Goal: Check status: Check status

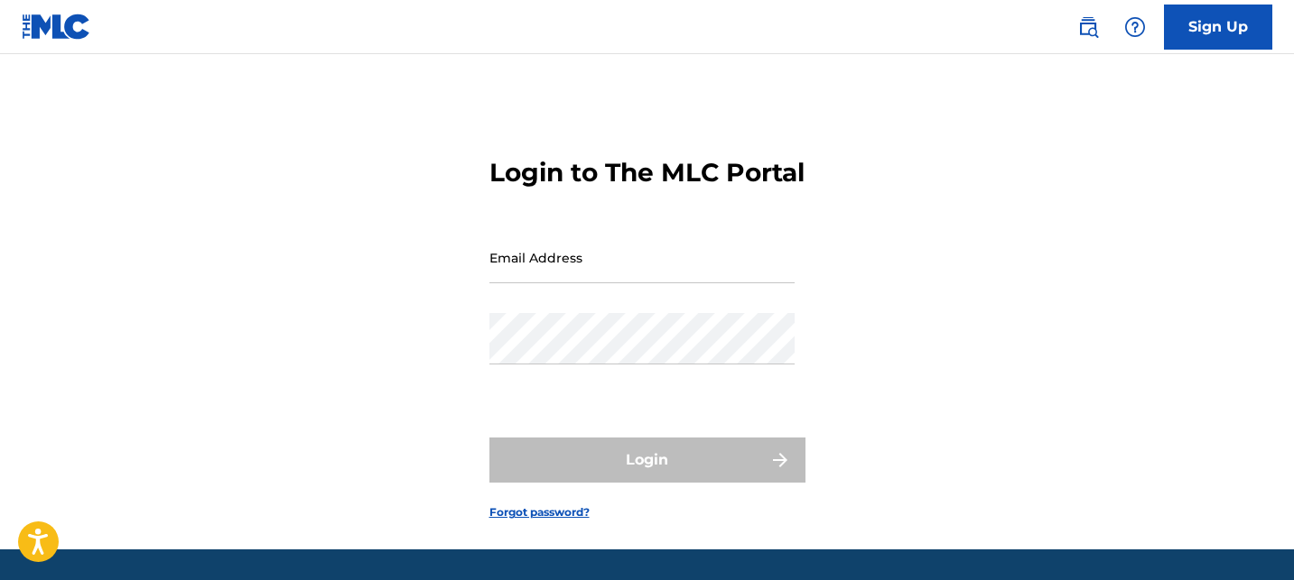
click at [490, 283] on input "Email Address" at bounding box center [641, 257] width 305 height 51
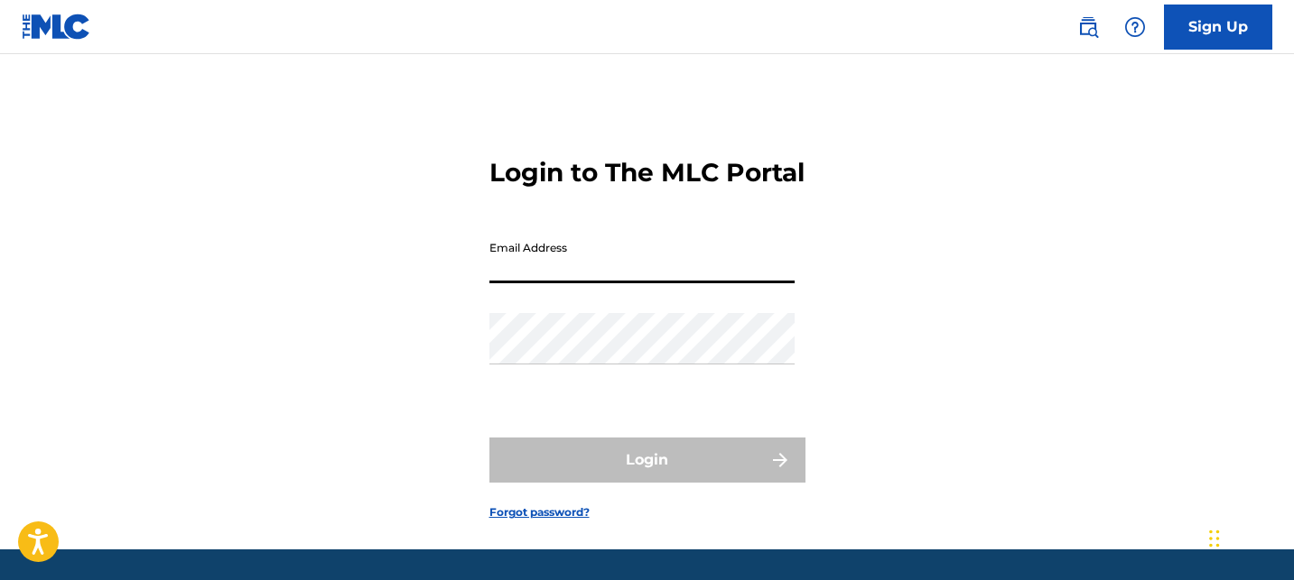
type input "[EMAIL_ADDRESS][DOMAIN_NAME]"
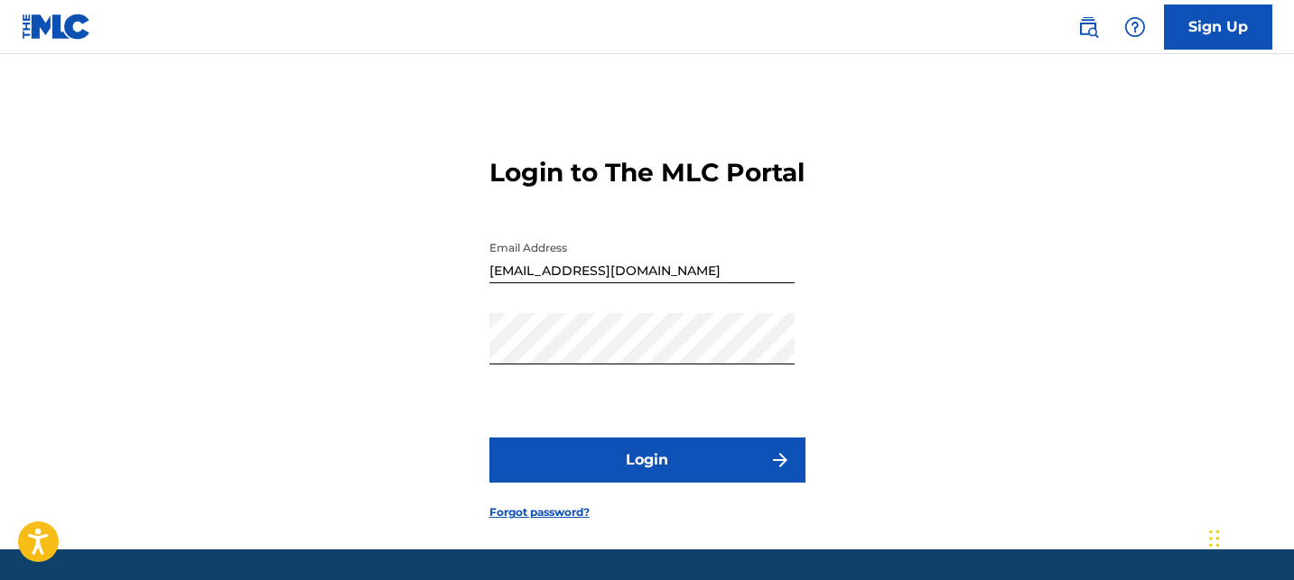
click at [673, 483] on button "Login" at bounding box center [647, 460] width 316 height 45
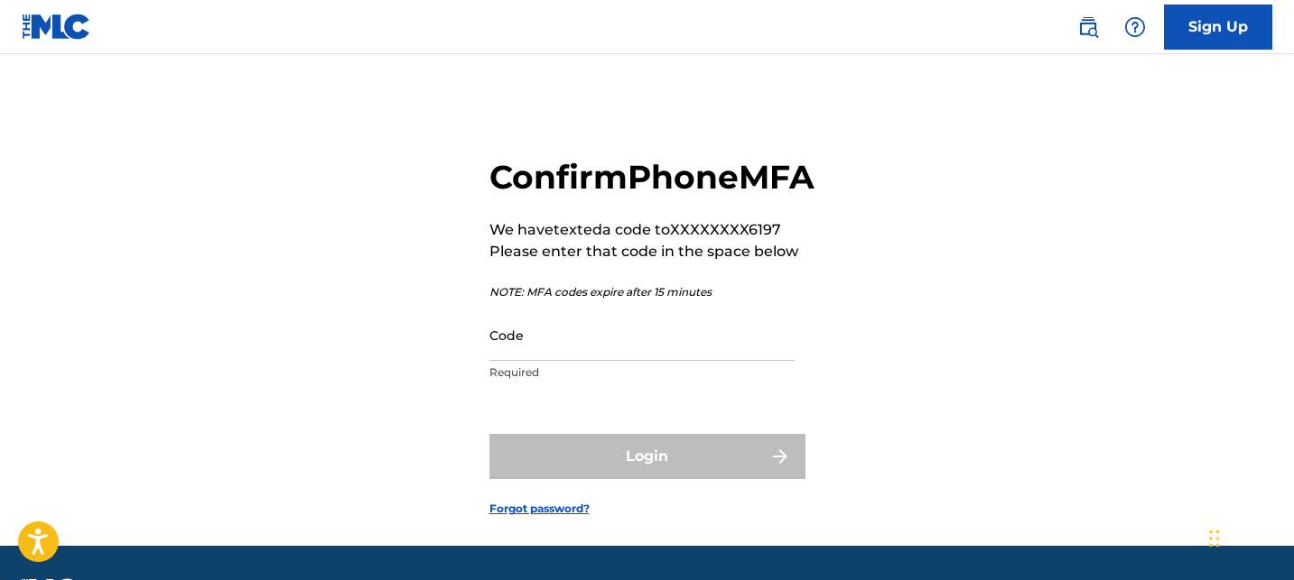
click at [542, 361] on input "Code" at bounding box center [641, 335] width 305 height 51
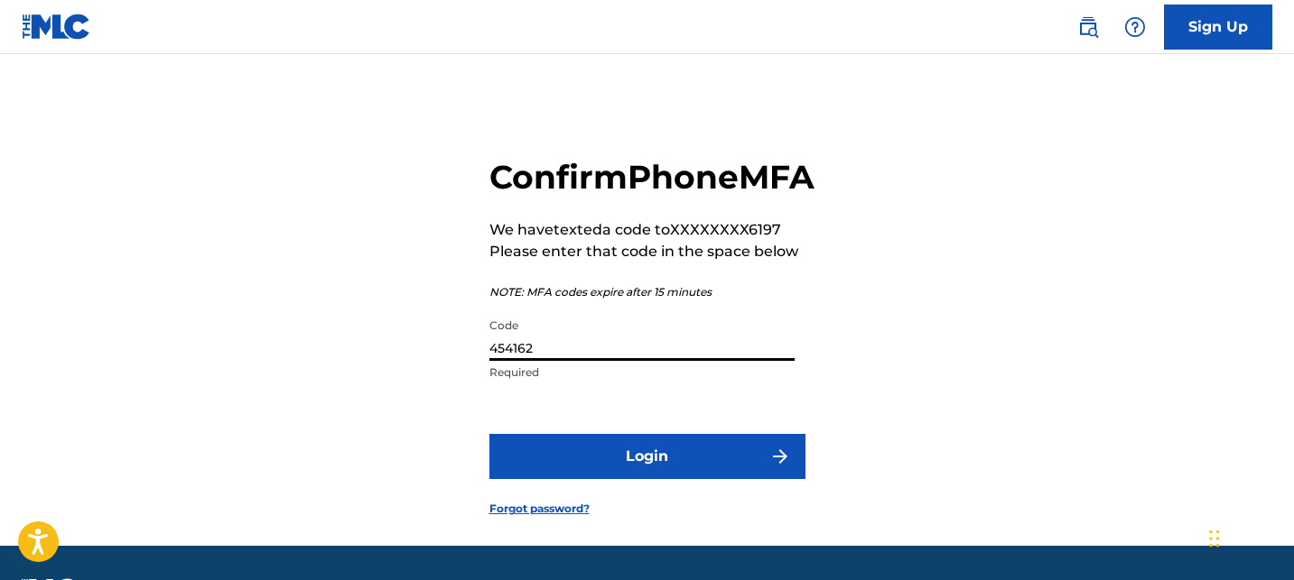
type input "454162"
click at [489, 434] on button "Login" at bounding box center [647, 456] width 316 height 45
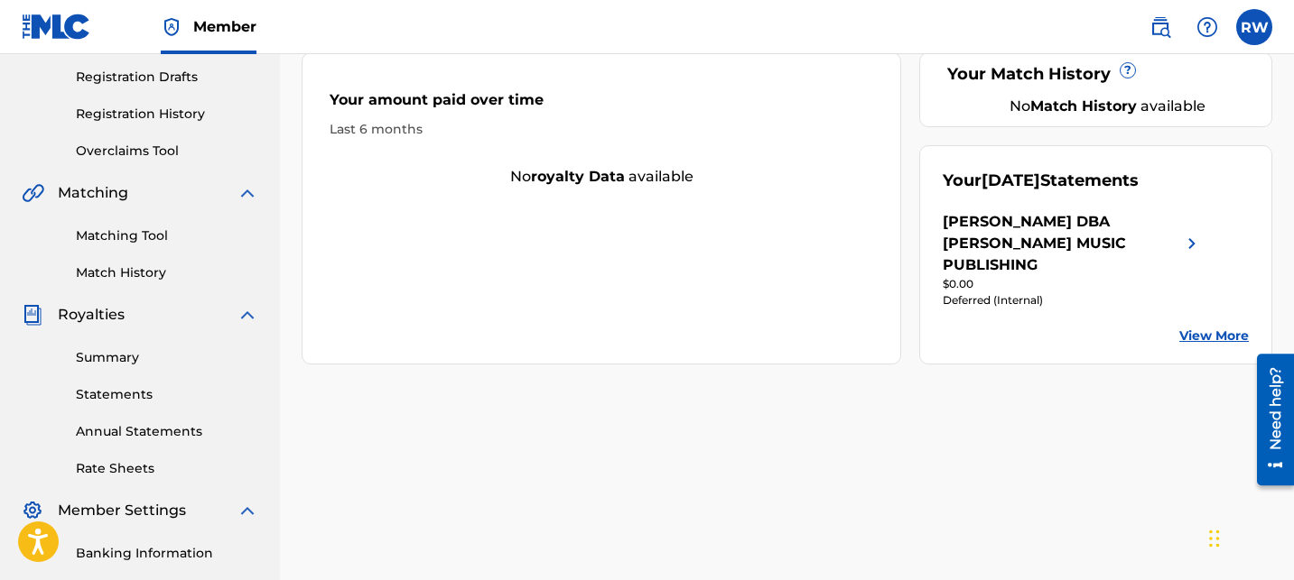
scroll to position [306, 0]
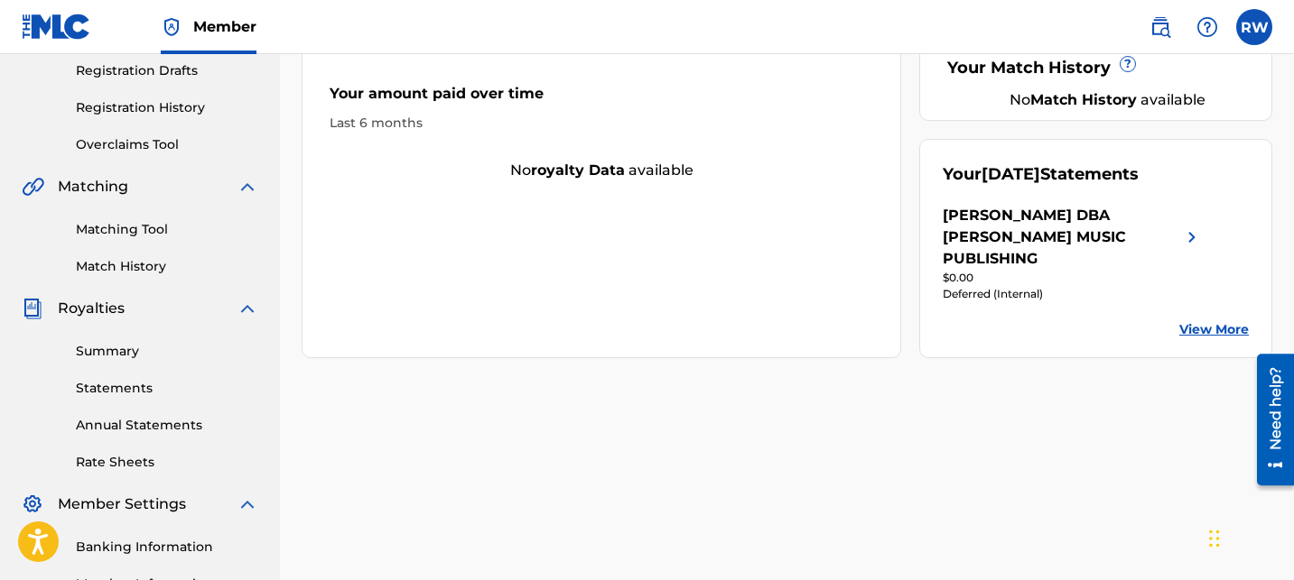
click at [138, 384] on link "Statements" at bounding box center [167, 388] width 182 height 19
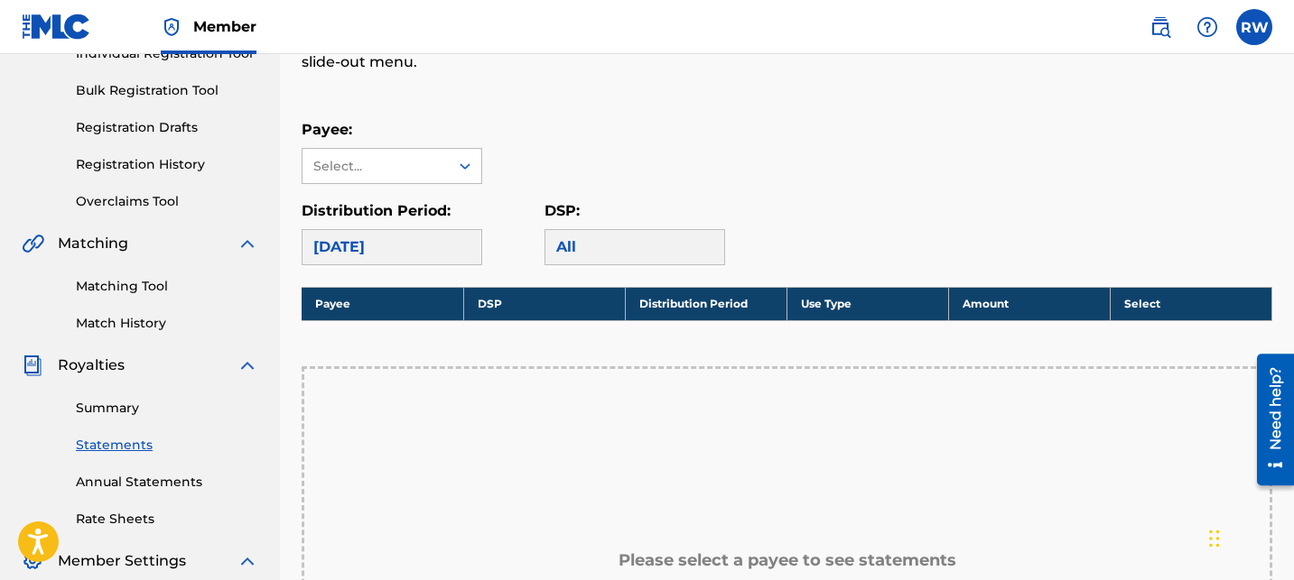
scroll to position [209, 0]
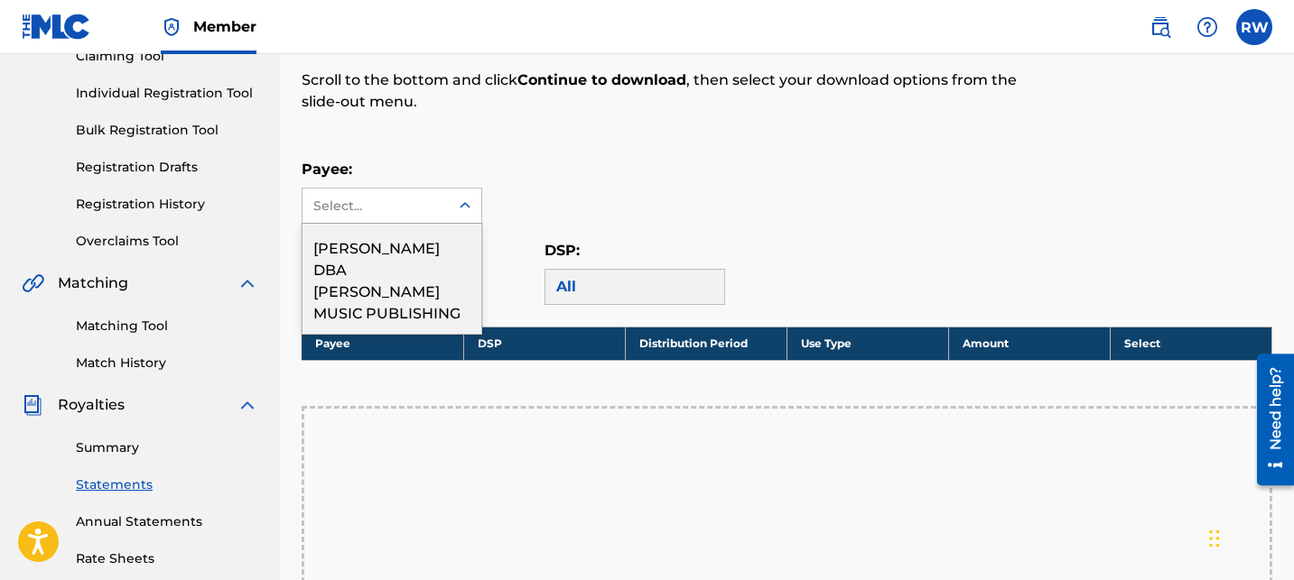
click at [469, 209] on icon at bounding box center [465, 206] width 18 height 18
click at [413, 273] on div "[PERSON_NAME] DBA [PERSON_NAME] MUSIC PUBLISHING" at bounding box center [391, 279] width 179 height 110
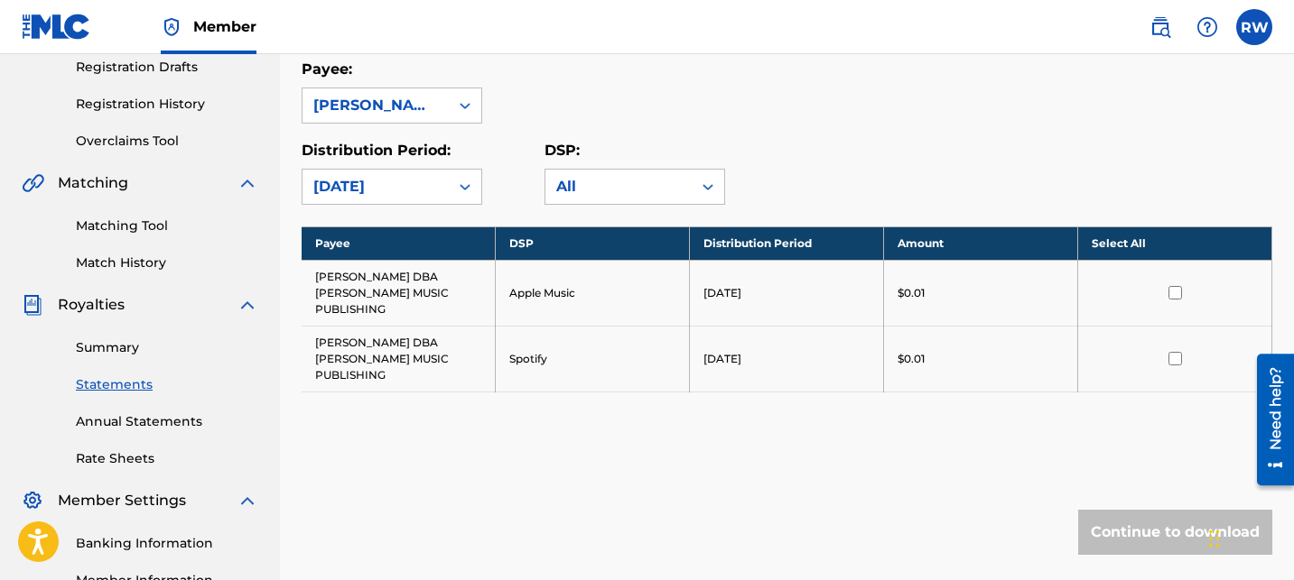
scroll to position [292, 0]
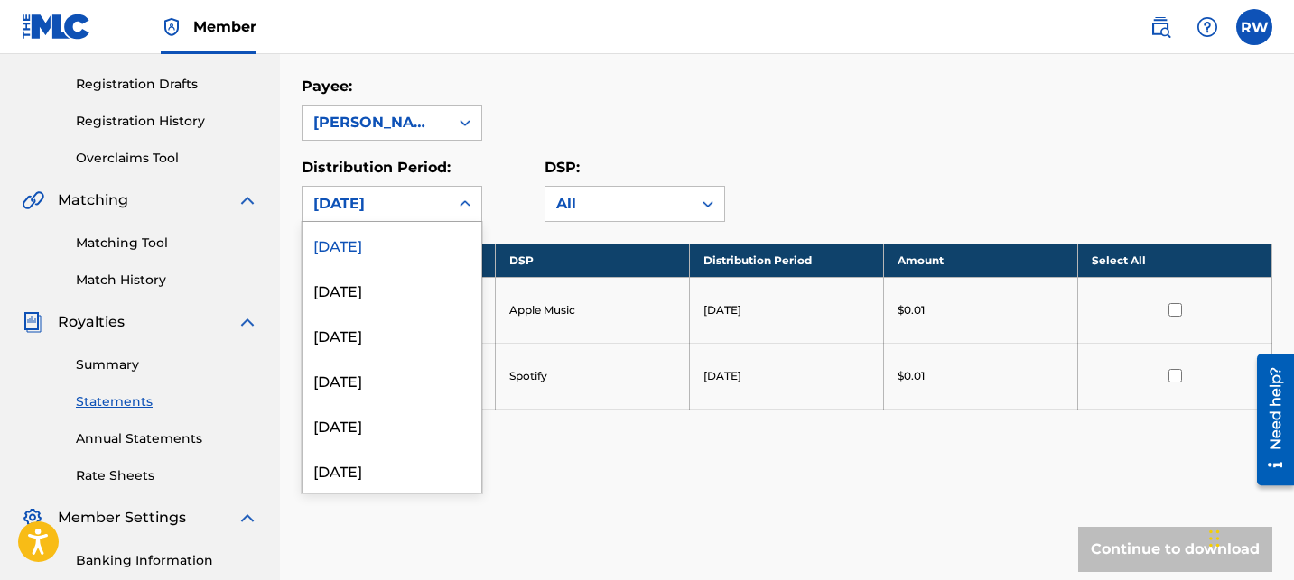
click at [460, 200] on icon at bounding box center [465, 204] width 18 height 18
click at [370, 292] on div "[DATE]" at bounding box center [391, 289] width 179 height 45
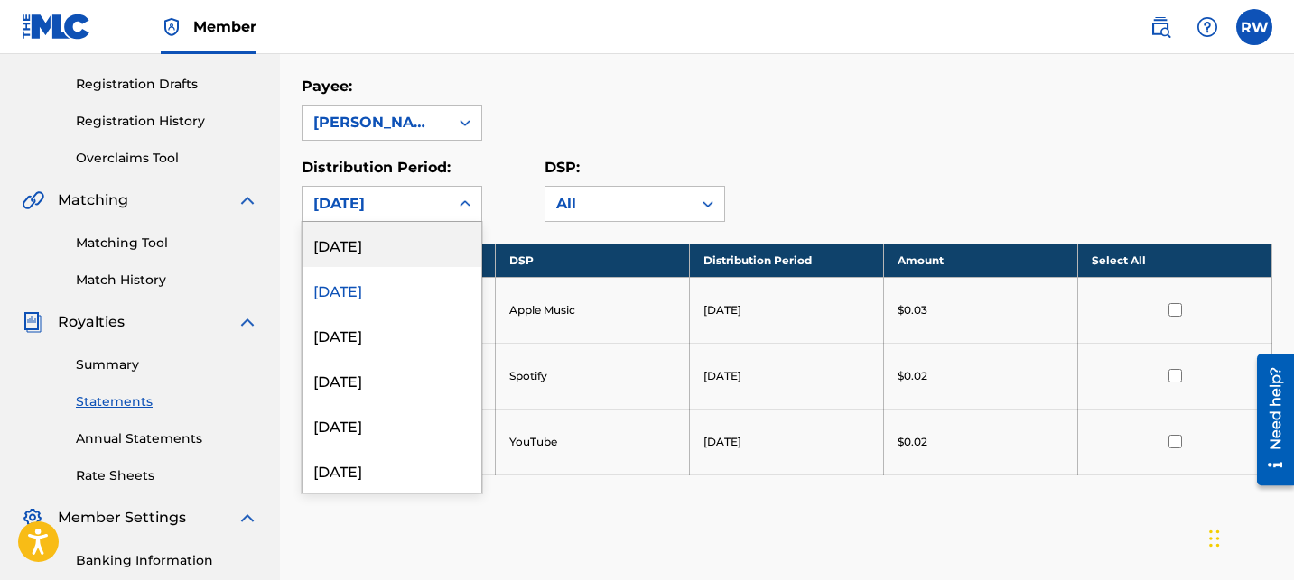
click at [462, 201] on icon at bounding box center [465, 204] width 18 height 18
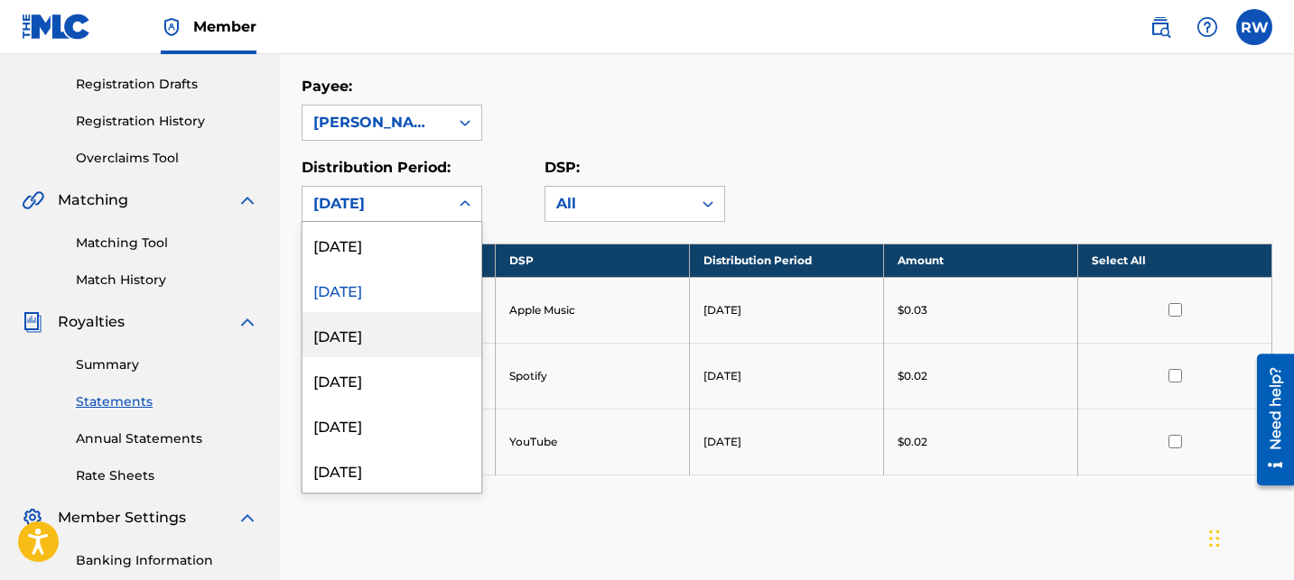
click at [369, 337] on div "[DATE]" at bounding box center [391, 334] width 179 height 45
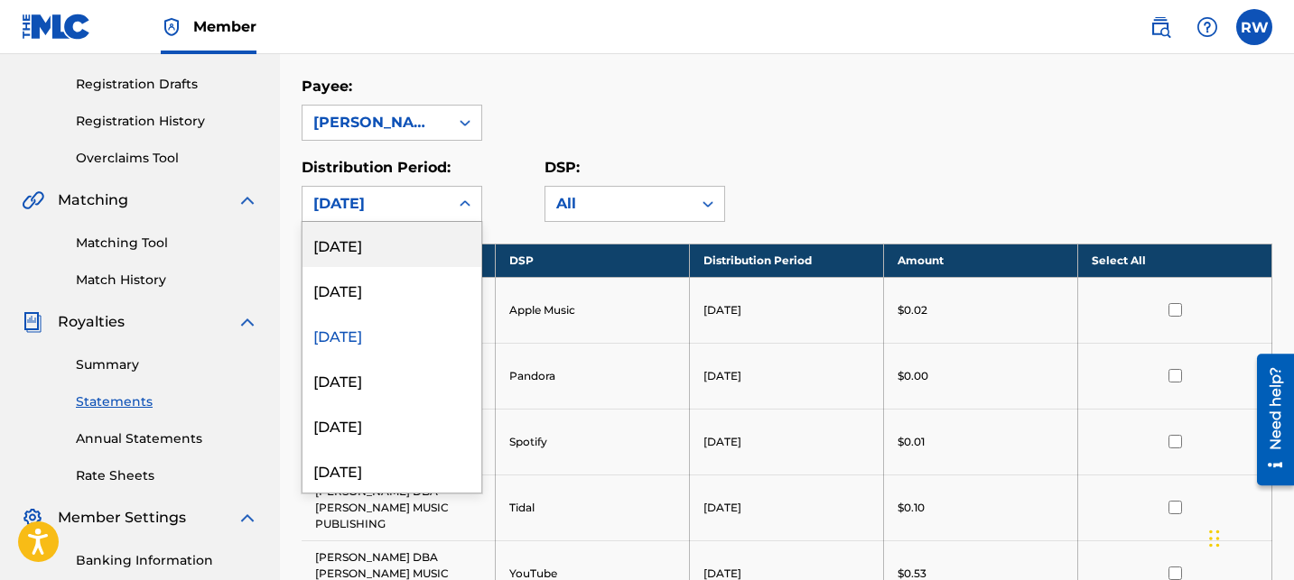
click at [461, 199] on icon at bounding box center [465, 204] width 18 height 18
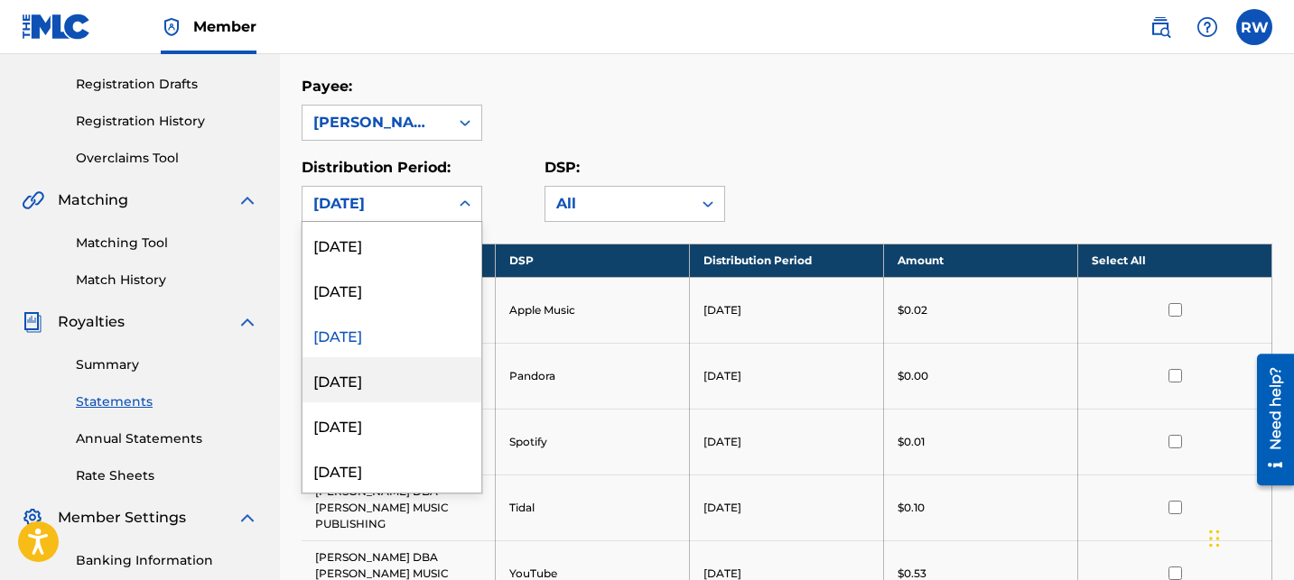
click at [359, 377] on div "[DATE]" at bounding box center [391, 379] width 179 height 45
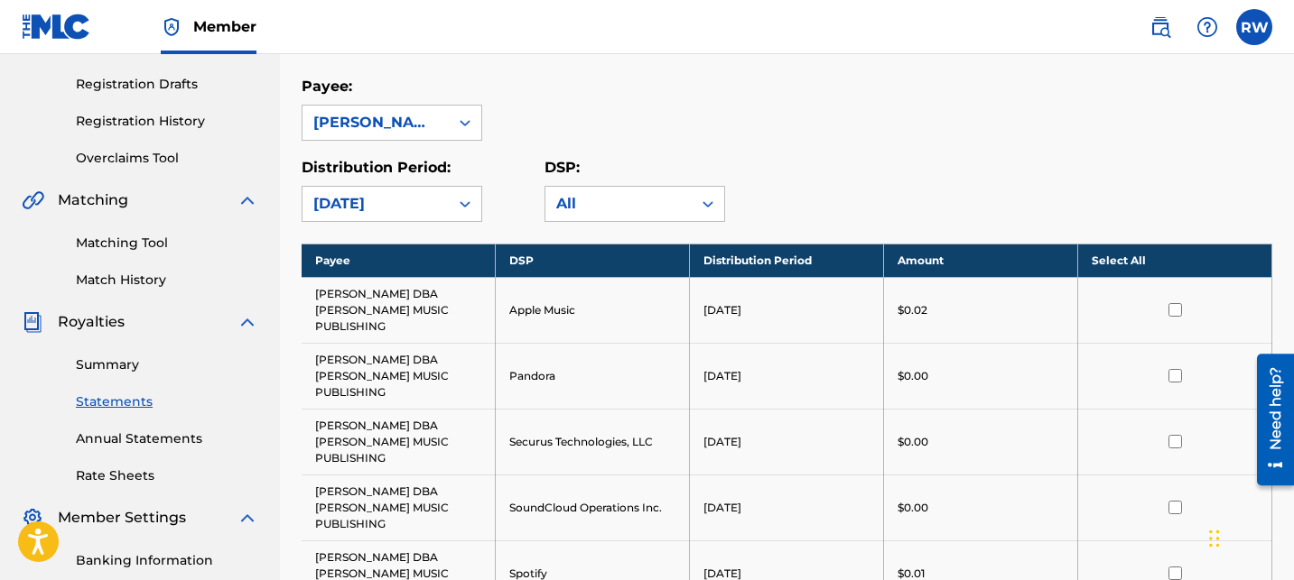
click at [1257, 30] on label at bounding box center [1254, 27] width 36 height 36
click at [1254, 27] on input "RW [PERSON_NAME] [EMAIL_ADDRESS][DOMAIN_NAME] Notification Preferences Profile …" at bounding box center [1254, 27] width 0 height 0
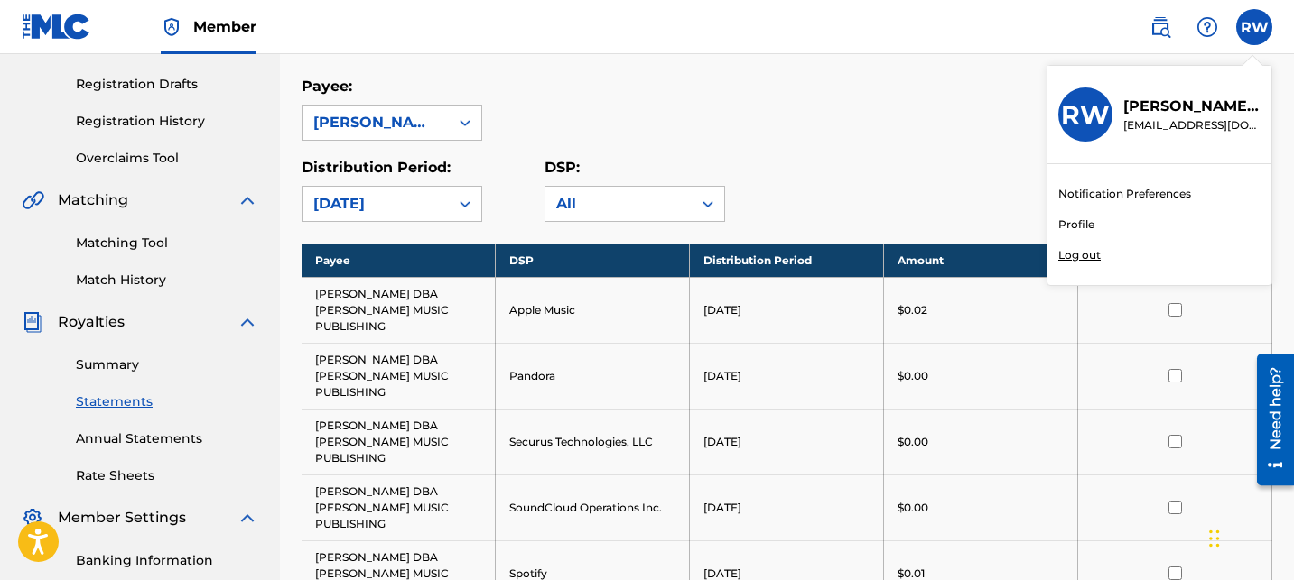
click at [1066, 259] on p "Log out" at bounding box center [1079, 255] width 42 height 16
click at [1254, 27] on input "RW [PERSON_NAME] [EMAIL_ADDRESS][DOMAIN_NAME] Notification Preferences Profile …" at bounding box center [1254, 27] width 0 height 0
